Goal: Navigation & Orientation: Find specific page/section

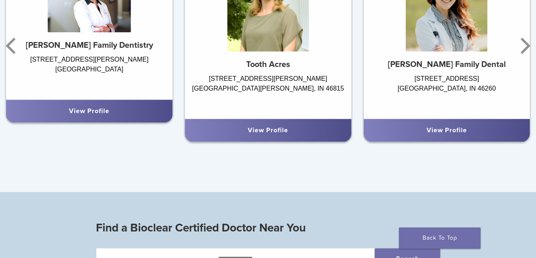
scroll to position [653, 0]
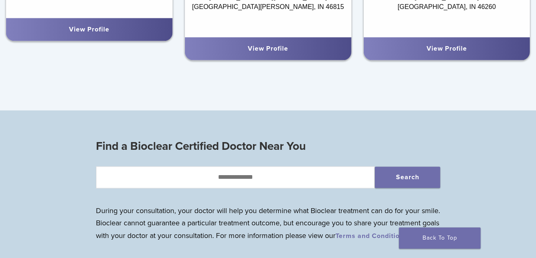
click at [281, 53] on link "View Profile" at bounding box center [268, 48] width 40 height 8
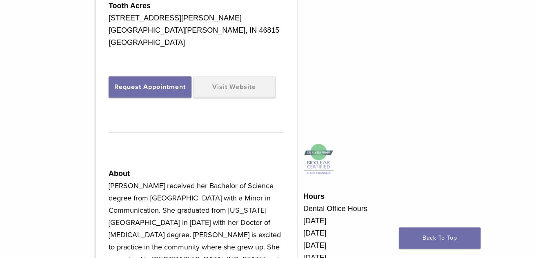
scroll to position [285, 0]
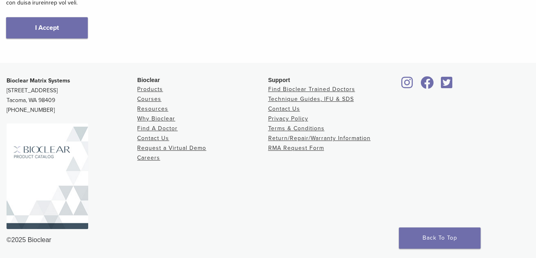
scroll to position [261, 0]
click at [305, 86] on link "Find Bioclear Trained Doctors" at bounding box center [311, 89] width 87 height 7
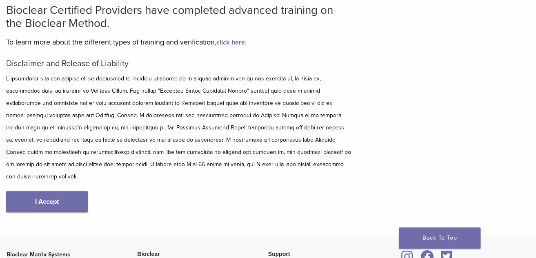
scroll to position [122, 0]
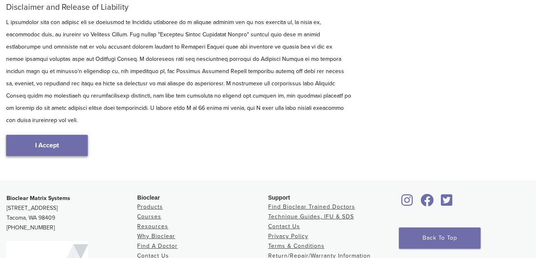
click at [41, 154] on link "I Accept" at bounding box center [47, 145] width 82 height 21
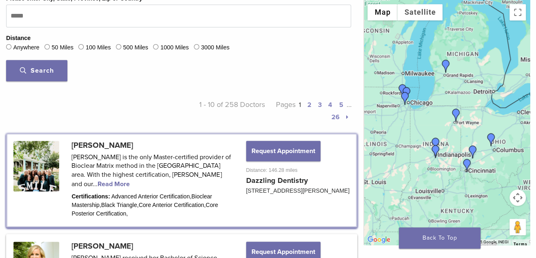
scroll to position [326, 0]
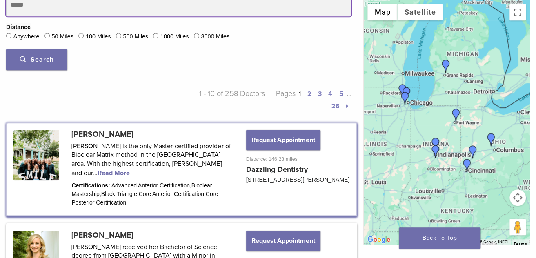
drag, startPoint x: 14, startPoint y: 55, endPoint x: 52, endPoint y: 60, distance: 38.6
click at [52, 16] on input "Please enter City, State, Province, Zip or Country" at bounding box center [178, 4] width 345 height 23
type input "*****"
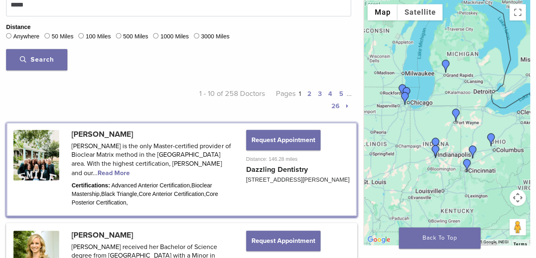
click at [40, 64] on span "Search" at bounding box center [37, 59] width 34 height 8
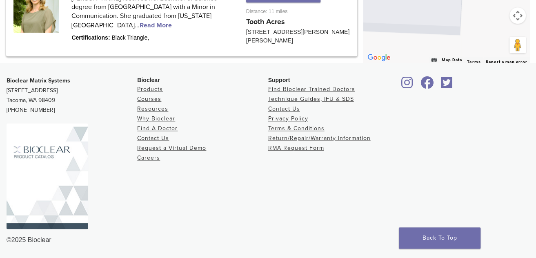
scroll to position [552, 0]
click at [167, 125] on link "Find A Doctor" at bounding box center [157, 128] width 40 height 7
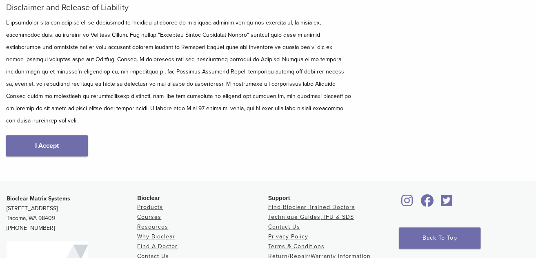
scroll to position [122, 0]
click at [66, 151] on link "I Accept" at bounding box center [47, 145] width 82 height 21
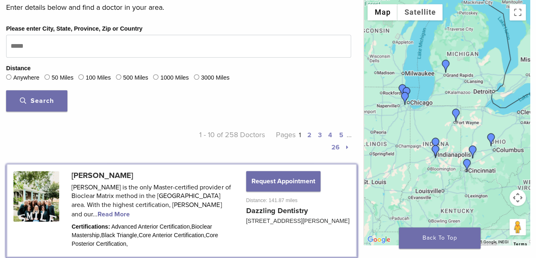
scroll to position [286, 0]
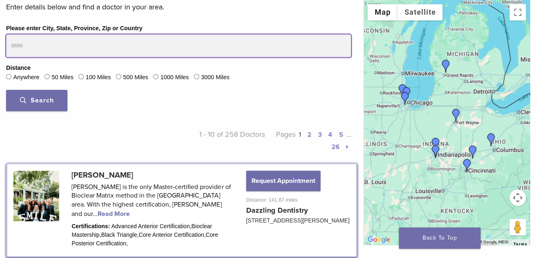
click at [29, 57] on input "Please enter City, State, Province, Zip or Country" at bounding box center [178, 45] width 345 height 23
click at [6, 90] on button "Search" at bounding box center [36, 100] width 61 height 21
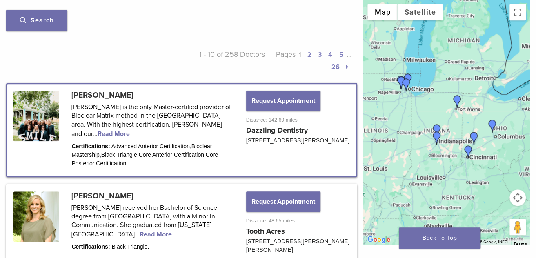
scroll to position [245, 0]
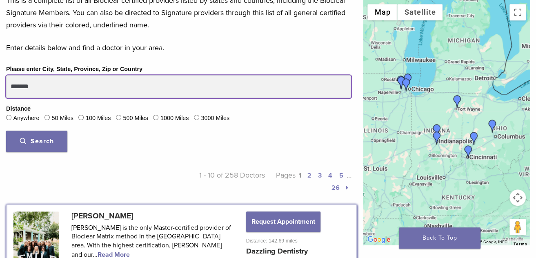
drag, startPoint x: 11, startPoint y: 137, endPoint x: 78, endPoint y: 147, distance: 67.7
click at [78, 98] on input "*******" at bounding box center [178, 86] width 345 height 23
type input "**********"
click at [6, 131] on button "Search" at bounding box center [36, 141] width 61 height 21
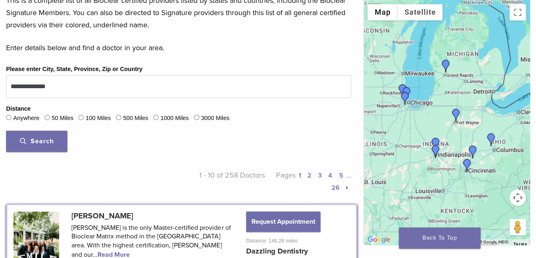
click at [39, 145] on span "Search" at bounding box center [37, 141] width 34 height 8
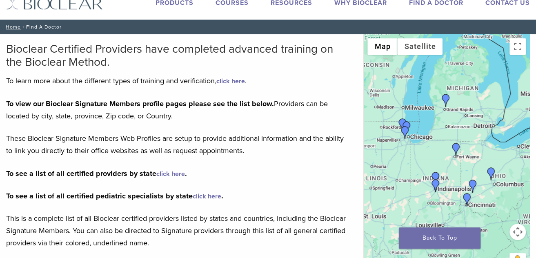
scroll to position [0, 0]
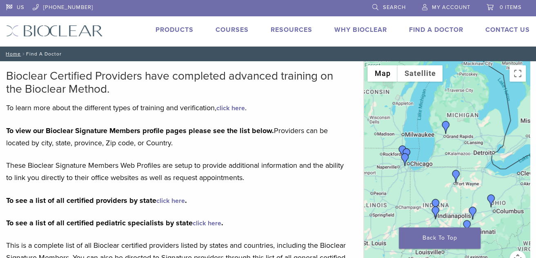
click at [432, 32] on link "Find A Doctor" at bounding box center [436, 30] width 54 height 8
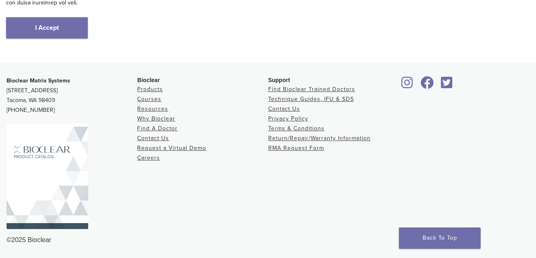
scroll to position [261, 0]
click at [60, 17] on link "I Accept" at bounding box center [47, 27] width 82 height 21
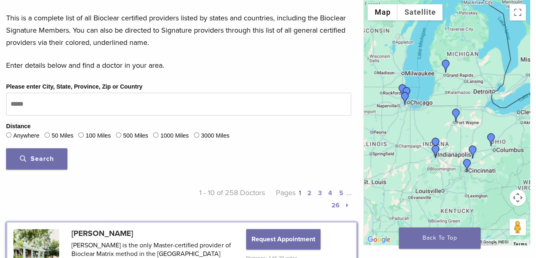
scroll to position [326, 0]
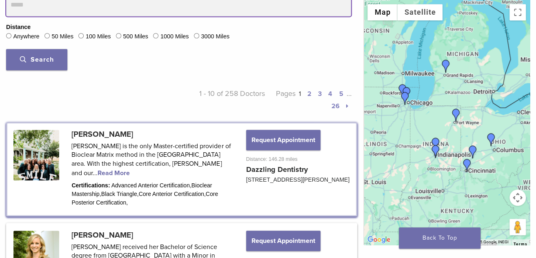
drag, startPoint x: 12, startPoint y: 56, endPoint x: 81, endPoint y: 55, distance: 68.6
click at [81, 16] on input "Please enter City, State, Province, Zip or Country" at bounding box center [178, 4] width 345 height 23
type input "*****"
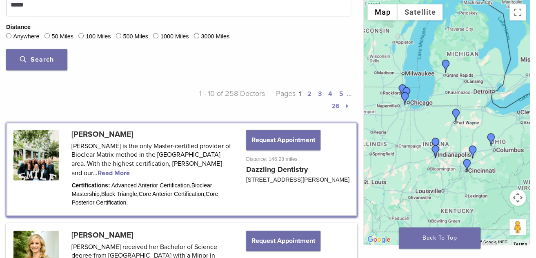
click at [35, 64] on span "Search" at bounding box center [37, 59] width 34 height 8
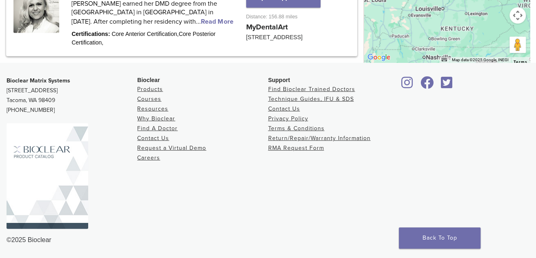
scroll to position [1260, 0]
